Goal: Task Accomplishment & Management: Complete application form

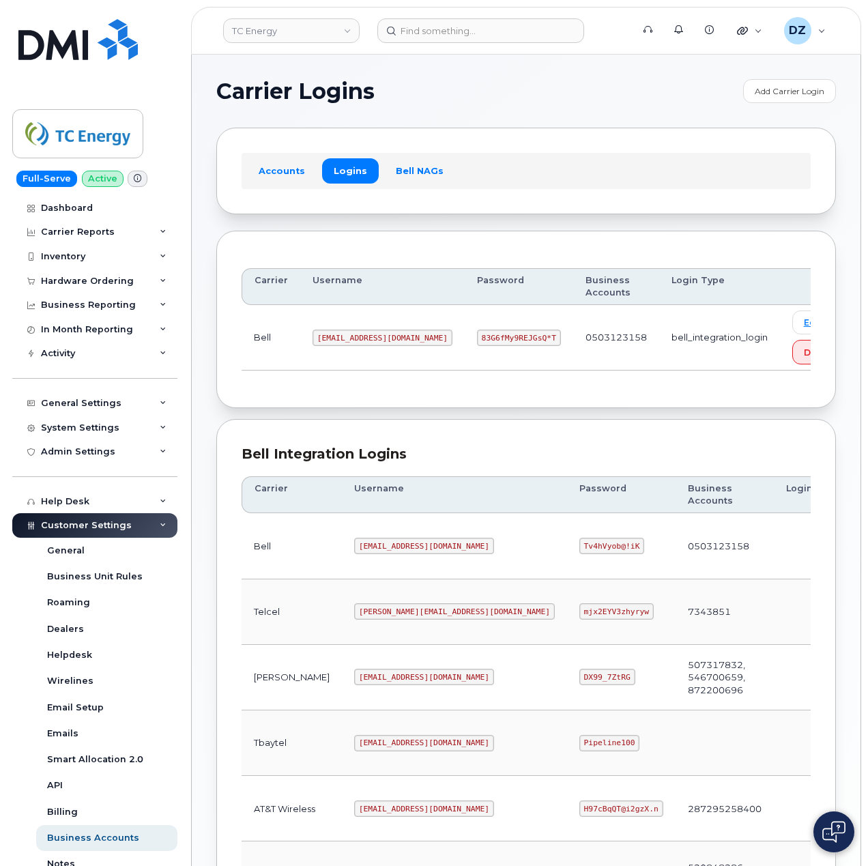
scroll to position [369, 0]
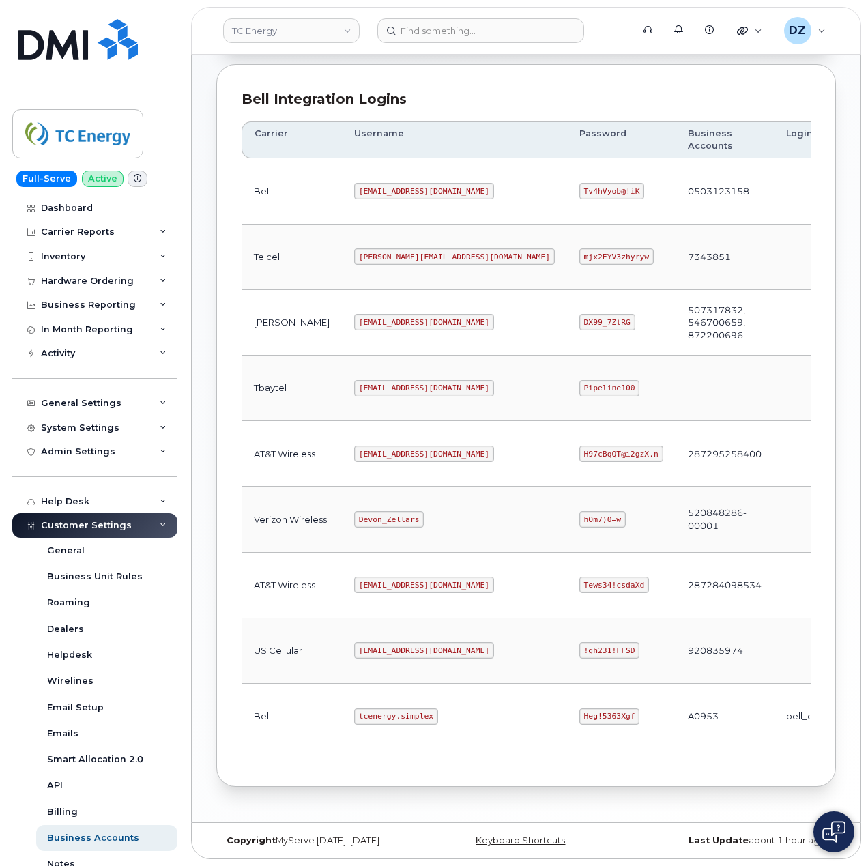
click at [354, 719] on code "tcenergy.simplex" at bounding box center [396, 717] width 84 height 16
click at [373, 715] on code "tcenergy.simplex" at bounding box center [396, 717] width 84 height 16
copy code "tcenergy.simplex"
click at [580, 713] on code "Heg!5363Xgf" at bounding box center [610, 717] width 61 height 16
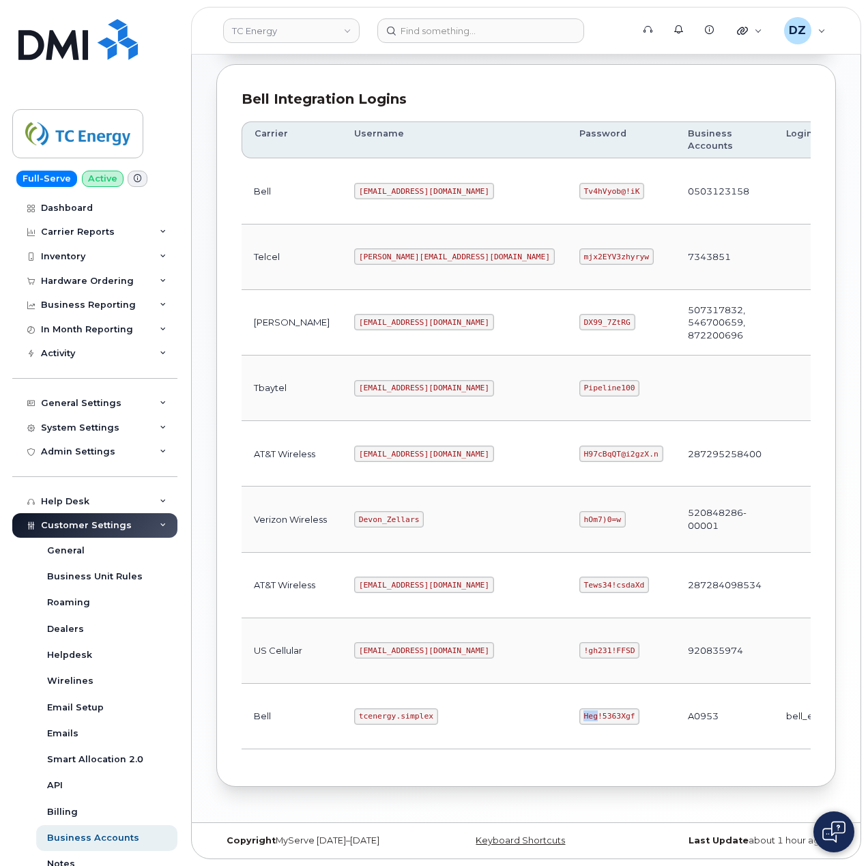
click at [580, 713] on code "Heg!5363Xgf" at bounding box center [610, 717] width 61 height 16
copy code "Heg!5363Xgf"
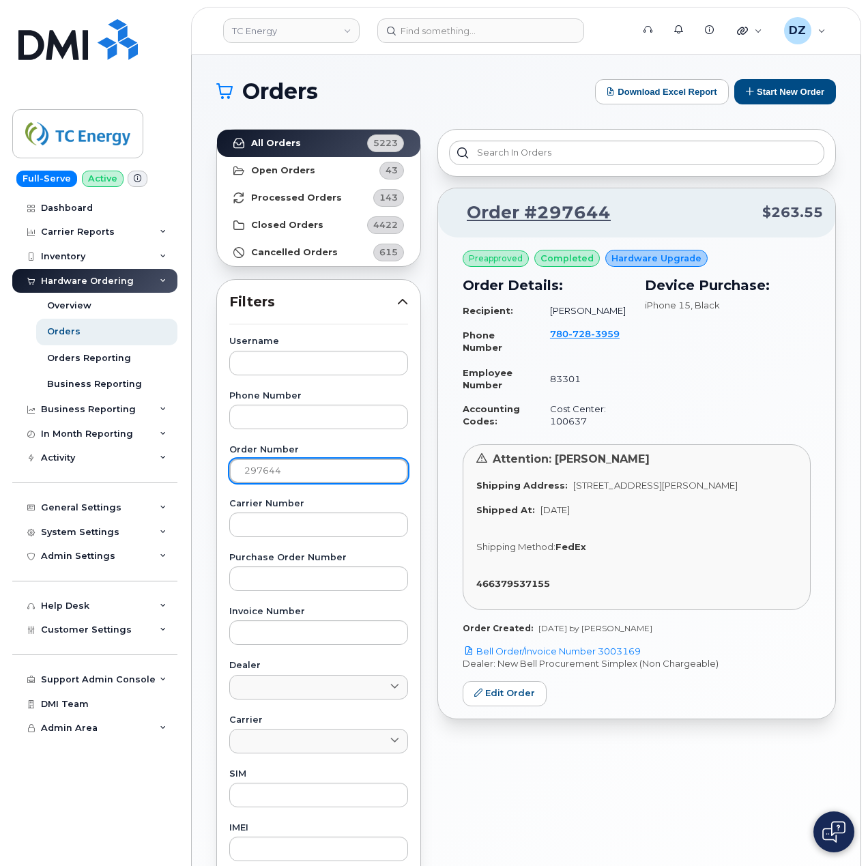
click at [270, 465] on input "297644" at bounding box center [318, 471] width 179 height 25
paste input "777"
click at [321, 147] on link "All Orders 5223" at bounding box center [318, 143] width 203 height 27
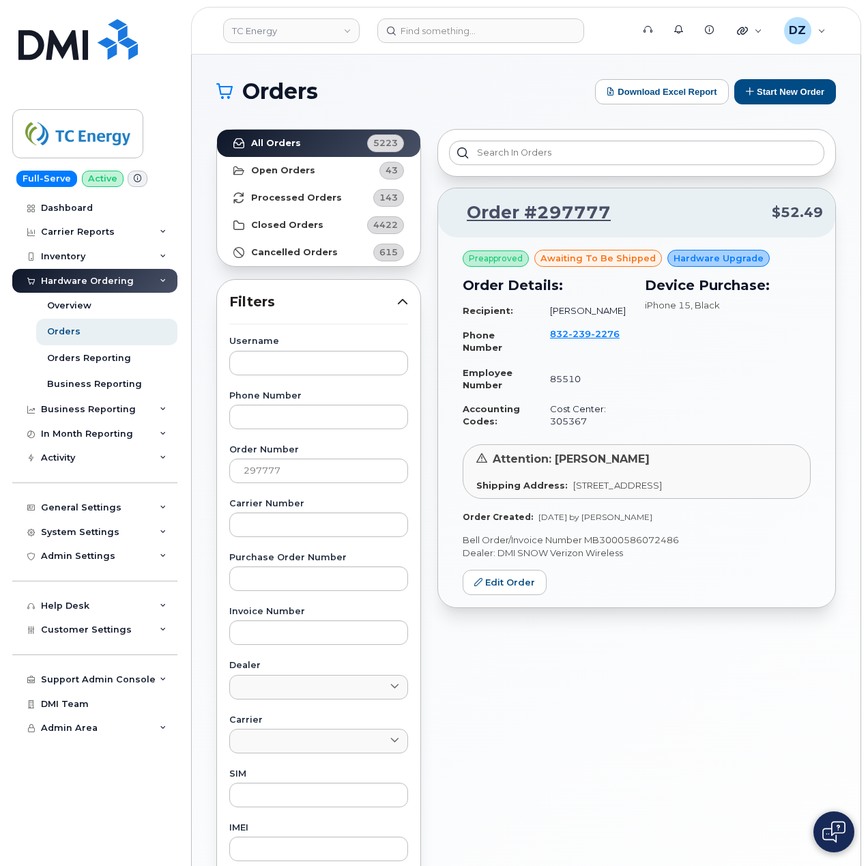
click at [640, 547] on p "Bell Order/Invoice Number MB3000586072486" at bounding box center [637, 540] width 348 height 13
copy p "MB3000586072486"
click at [263, 465] on input "297777" at bounding box center [318, 471] width 179 height 25
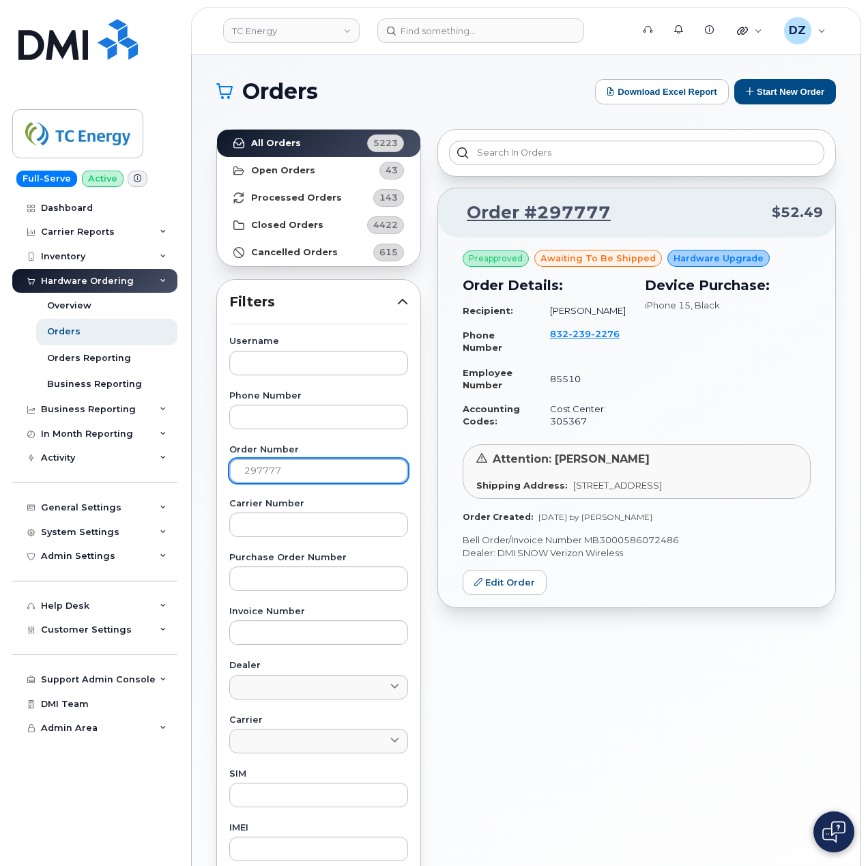
click at [263, 465] on input "297777" at bounding box center [318, 471] width 179 height 25
paste input "99"
type input "297799"
click at [257, 139] on strong "All Orders" at bounding box center [276, 143] width 50 height 11
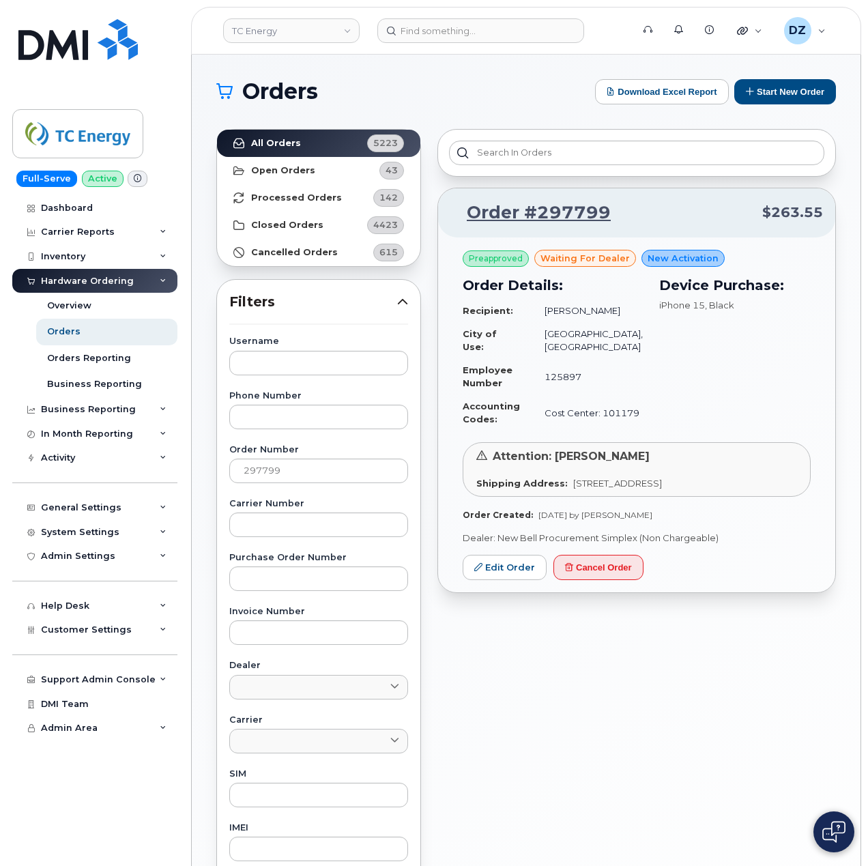
click at [446, 612] on div "Order #297799 $263.55 Preapproved waiting for dealer New Activation Order Detai…" at bounding box center [636, 600] width 415 height 959
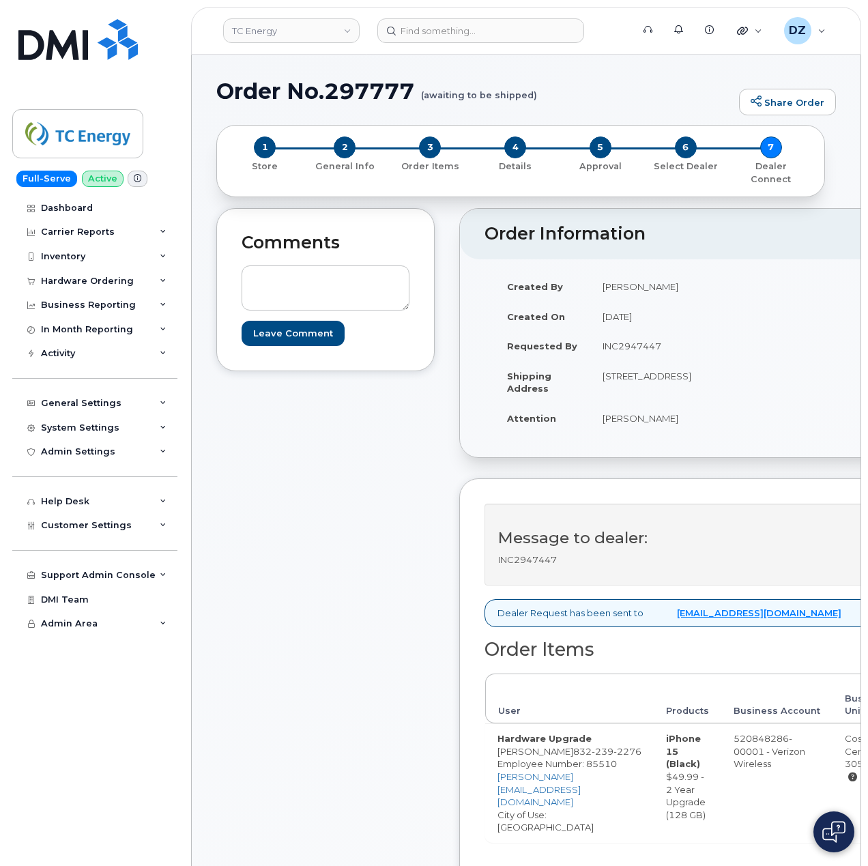
scroll to position [455, 0]
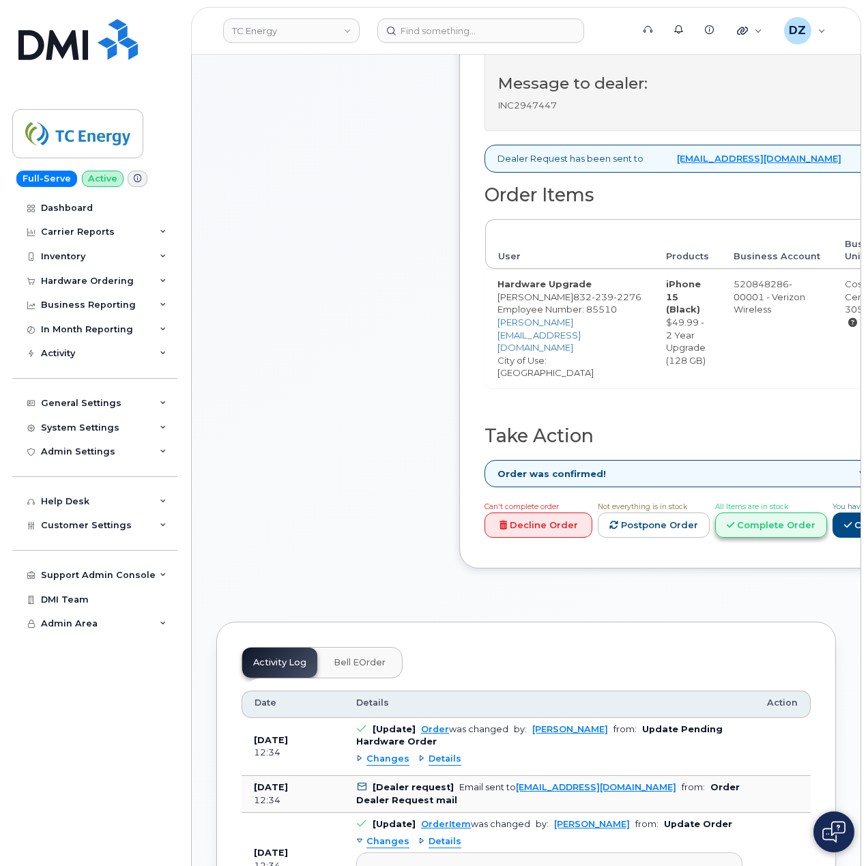
click at [823, 535] on link "Complete Order" at bounding box center [771, 525] width 112 height 25
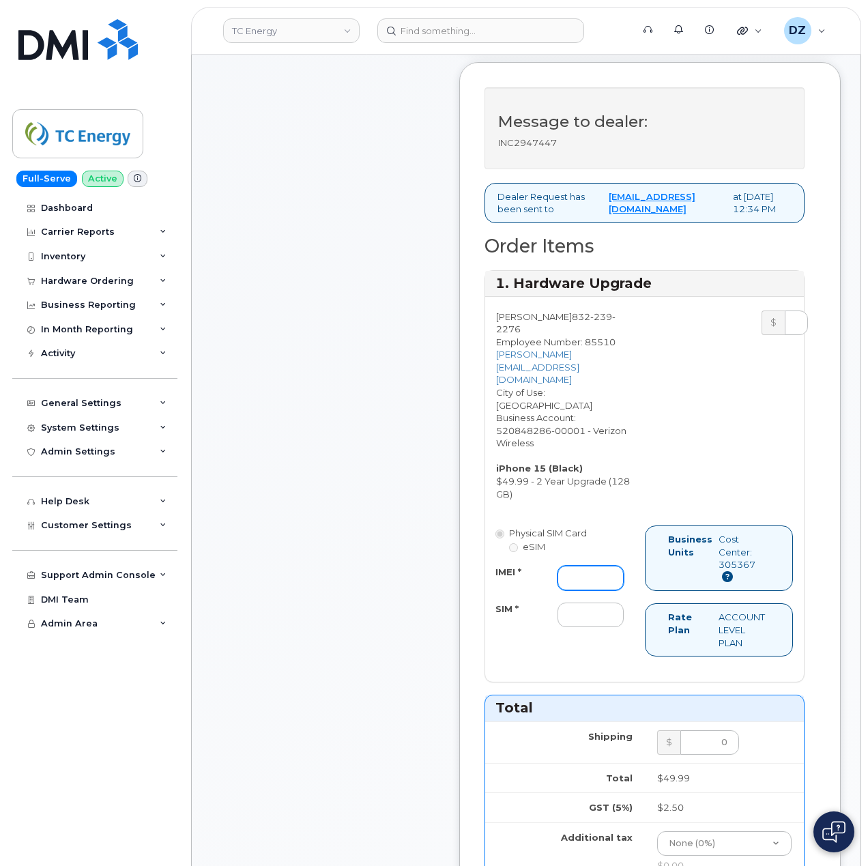
drag, startPoint x: 587, startPoint y: 592, endPoint x: 584, endPoint y: 602, distance: 9.9
click at [587, 590] on input "IMEI *" at bounding box center [591, 578] width 66 height 25
paste input "355135952442551"
type input "355135952442551"
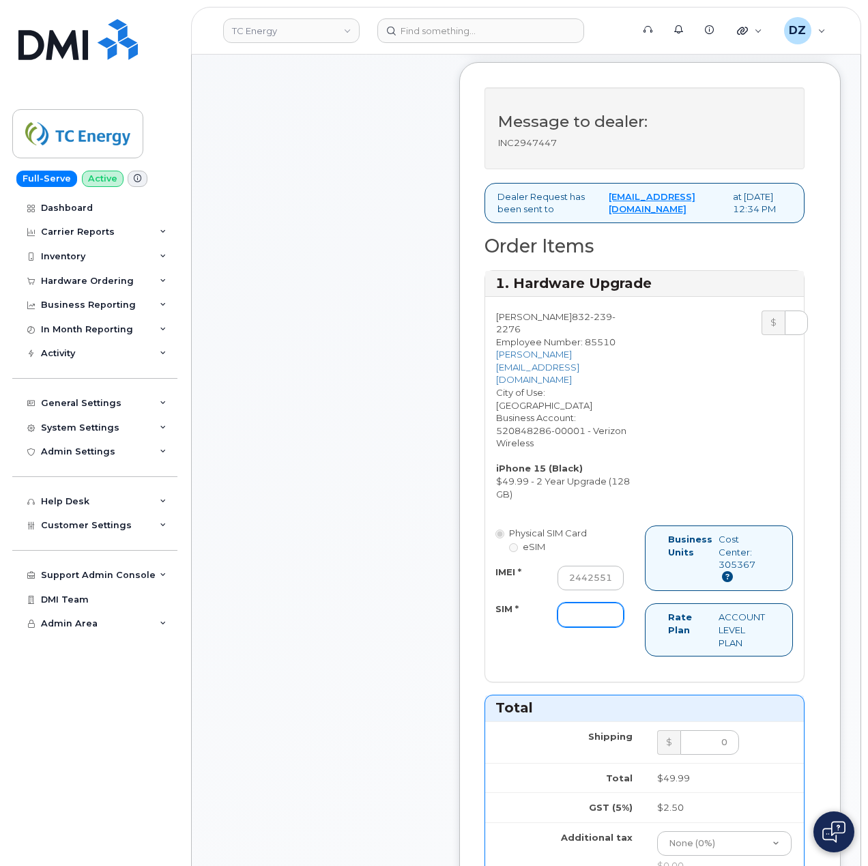
drag, startPoint x: 568, startPoint y: 633, endPoint x: 577, endPoint y: 636, distance: 9.3
click at [568, 627] on input "SIM *" at bounding box center [591, 615] width 66 height 25
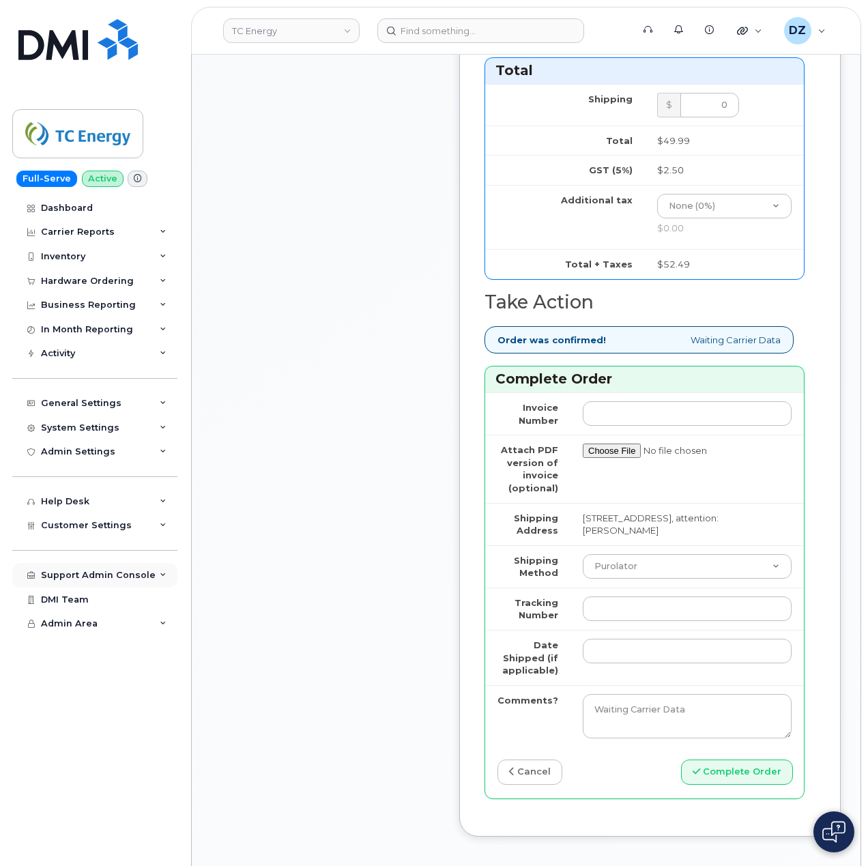
type input "-"
click at [623, 579] on select "Purolator UPS FedEx Canada Post Courier Other Drop Off Pick Up" at bounding box center [687, 566] width 209 height 25
select select "UPS"
click at [583, 575] on select "Purolator UPS FedEx Canada Post Courier Other Drop Off Pick Up" at bounding box center [687, 566] width 209 height 25
click at [597, 621] on input "Tracking Number" at bounding box center [687, 609] width 209 height 25
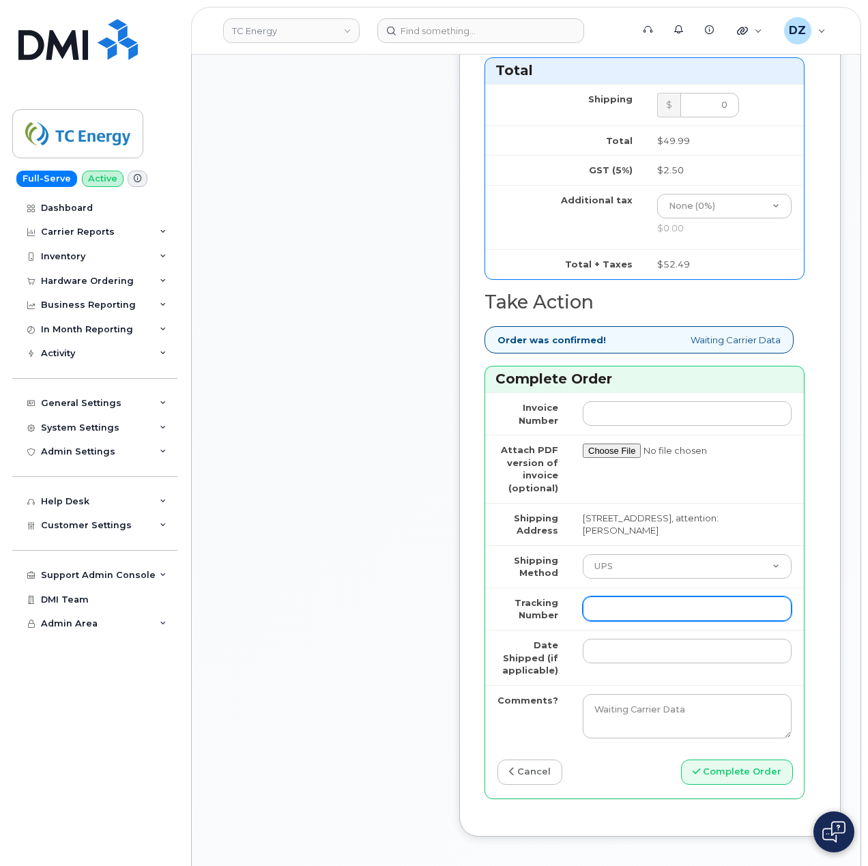
paste input "1ZK5847H4220140259"
type input "1ZK5847H4220140259"
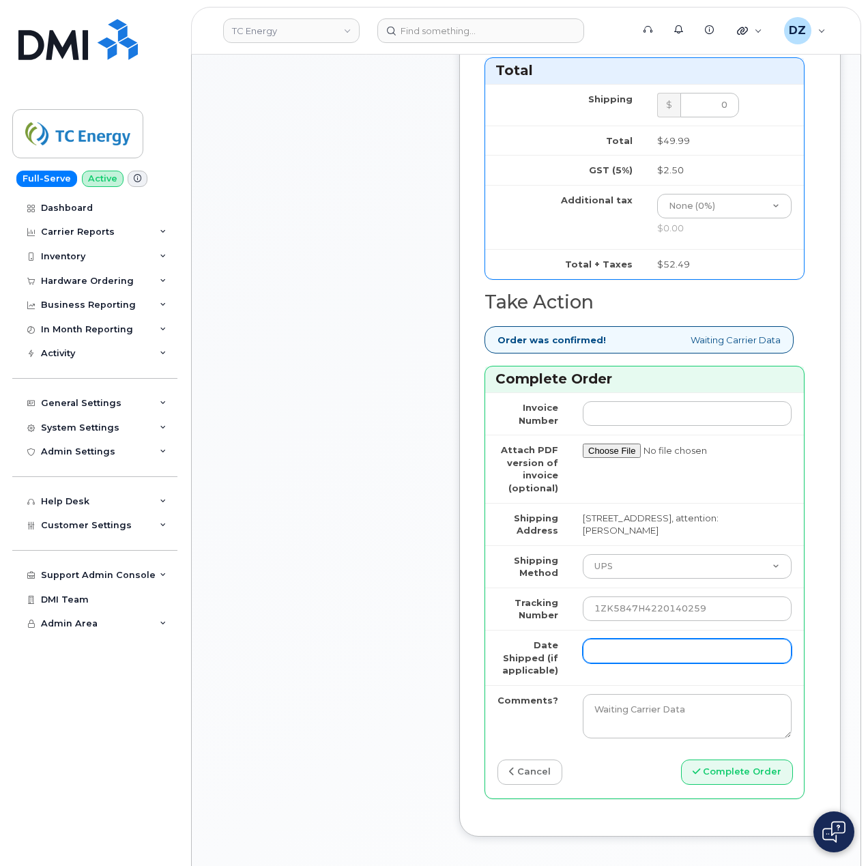
click at [620, 661] on input "Date Shipped (if applicable)" at bounding box center [687, 651] width 209 height 25
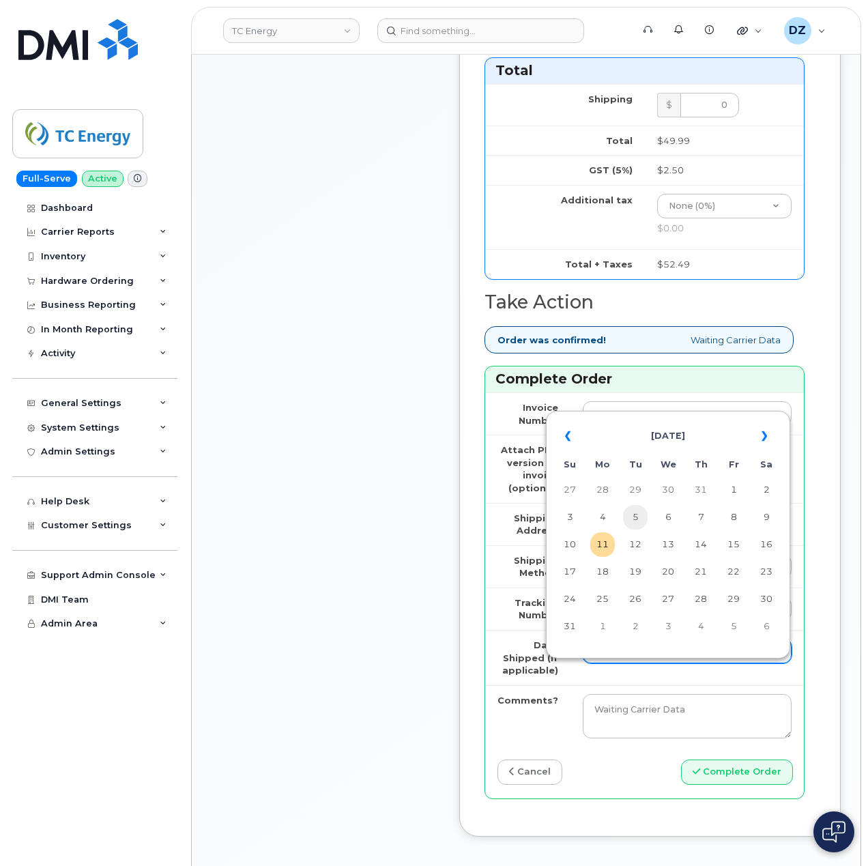
scroll to position [1183, 0]
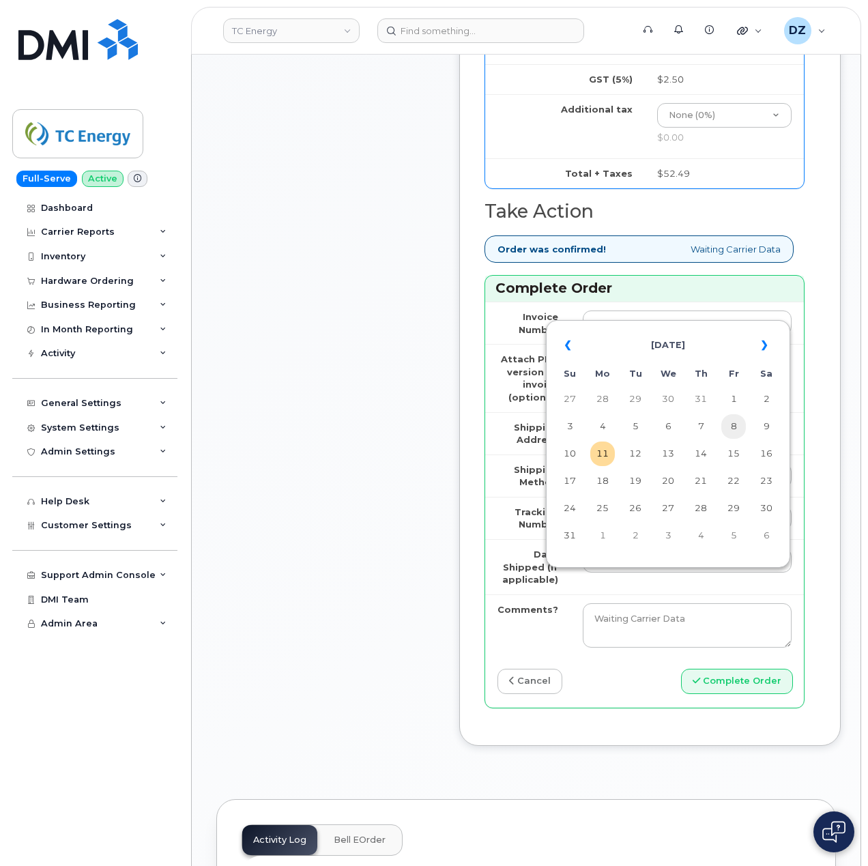
click at [739, 430] on td "8" at bounding box center [734, 426] width 25 height 25
type input "[DATE]"
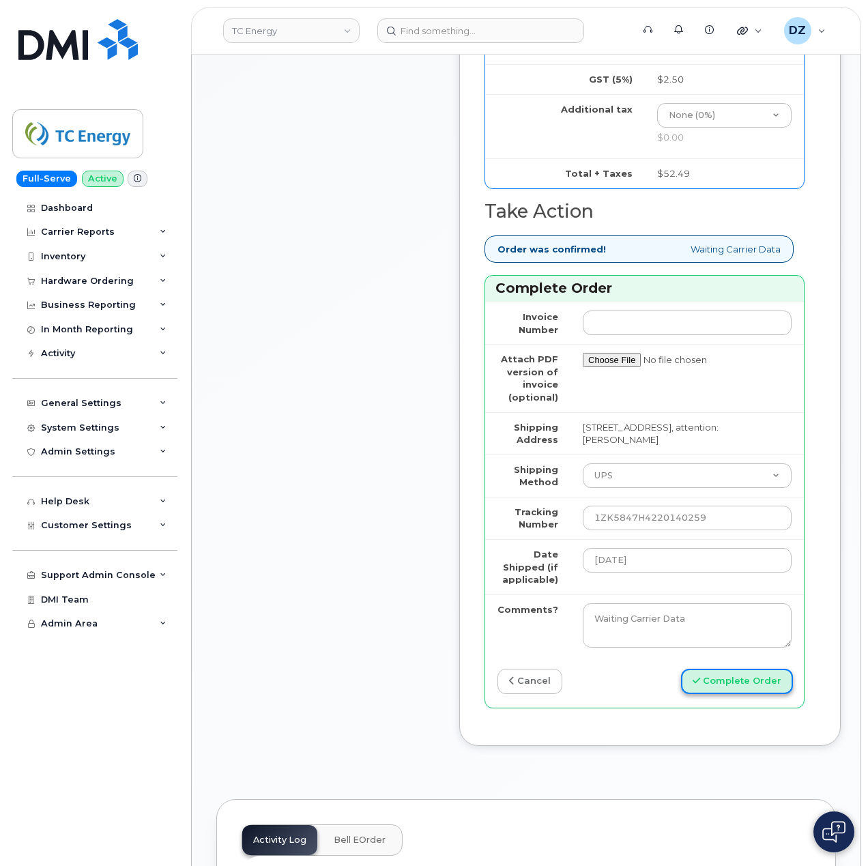
click at [722, 694] on button "Complete Order" at bounding box center [737, 681] width 112 height 25
